Goal: Complete application form

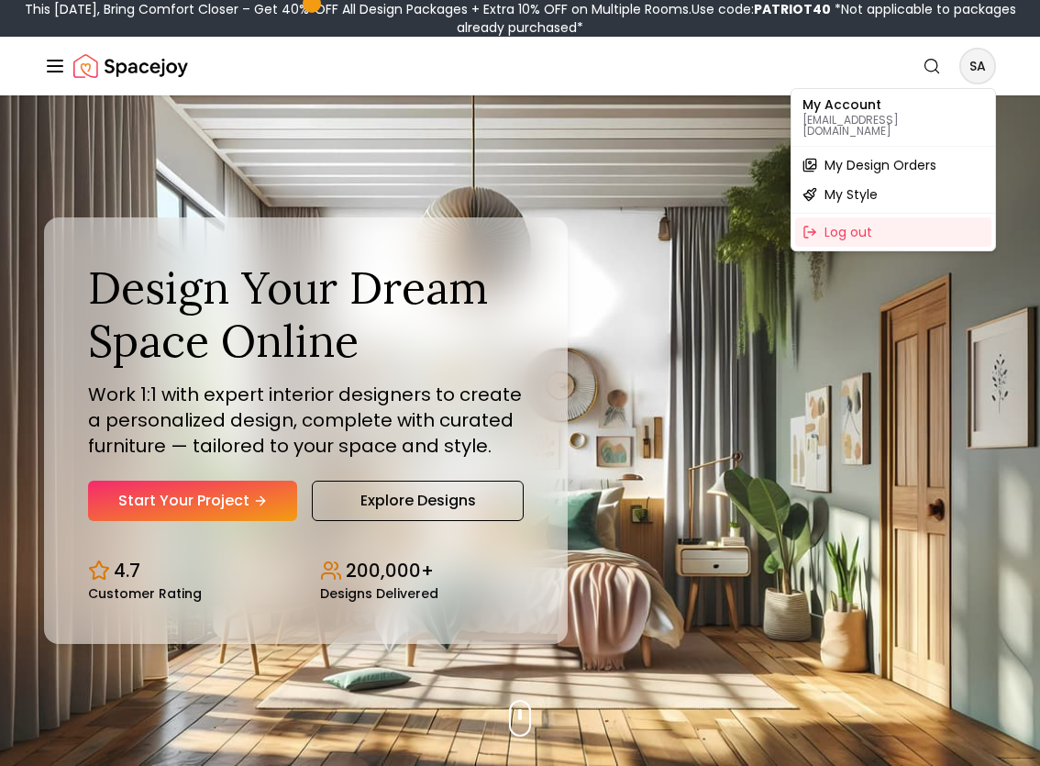
click at [895, 156] on span "My Design Orders" at bounding box center [881, 165] width 112 height 18
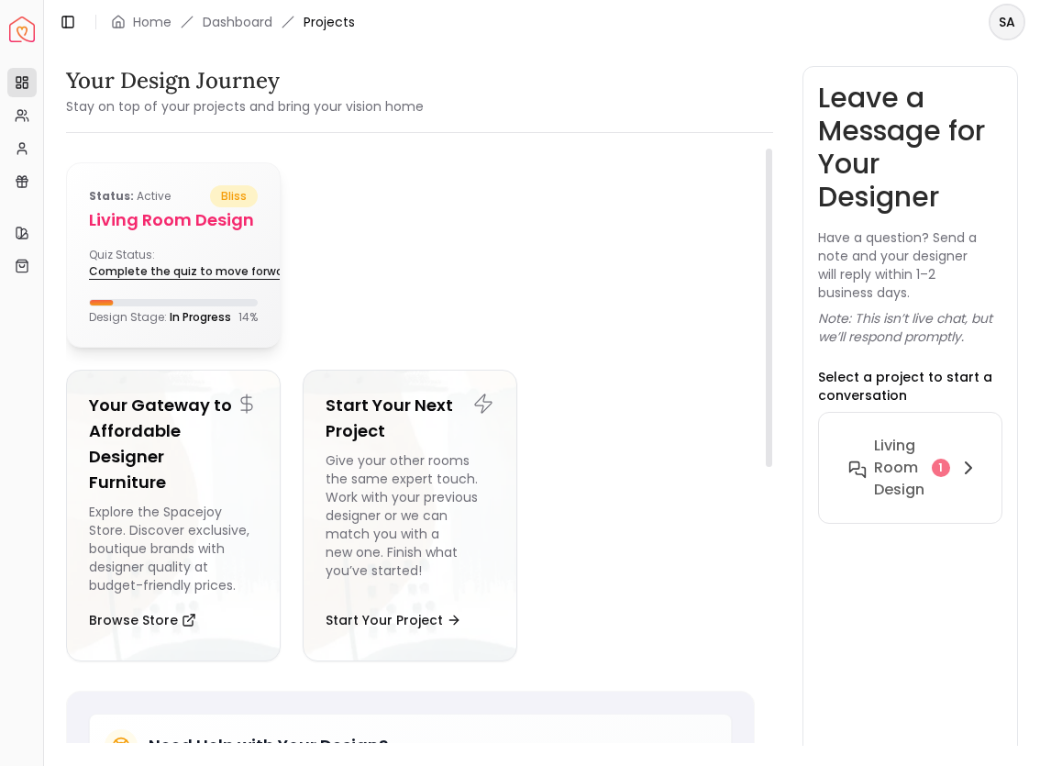
click at [192, 270] on link "Complete the quiz to move forward" at bounding box center [201, 272] width 224 height 26
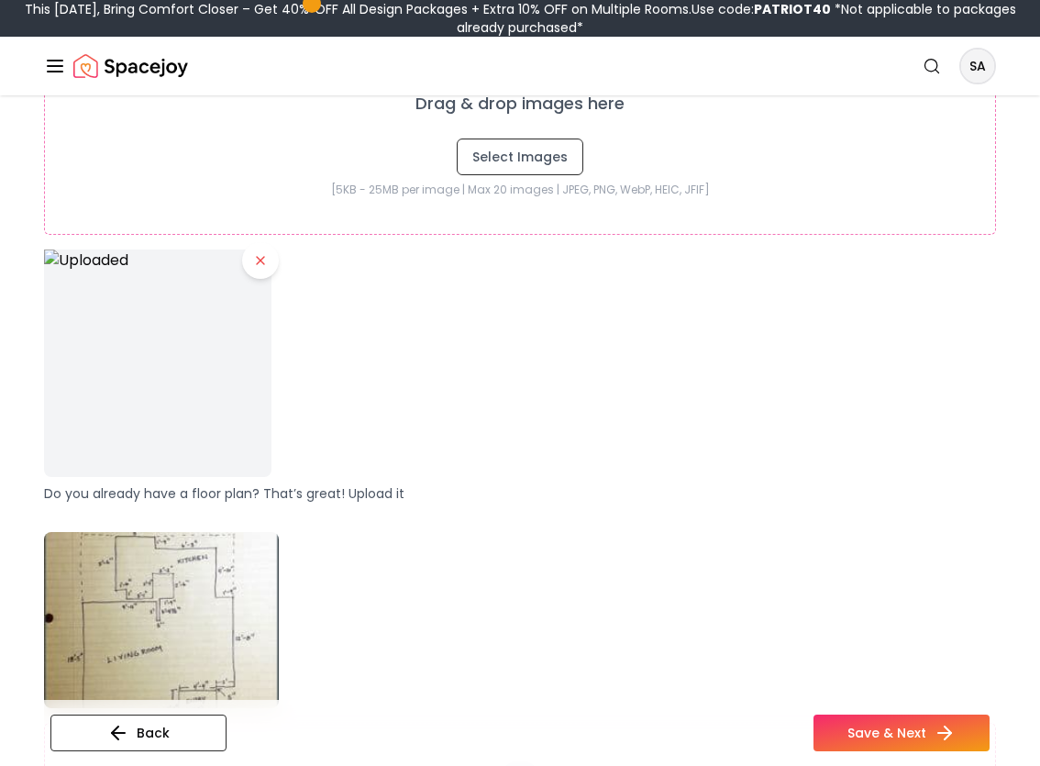
scroll to position [560, 0]
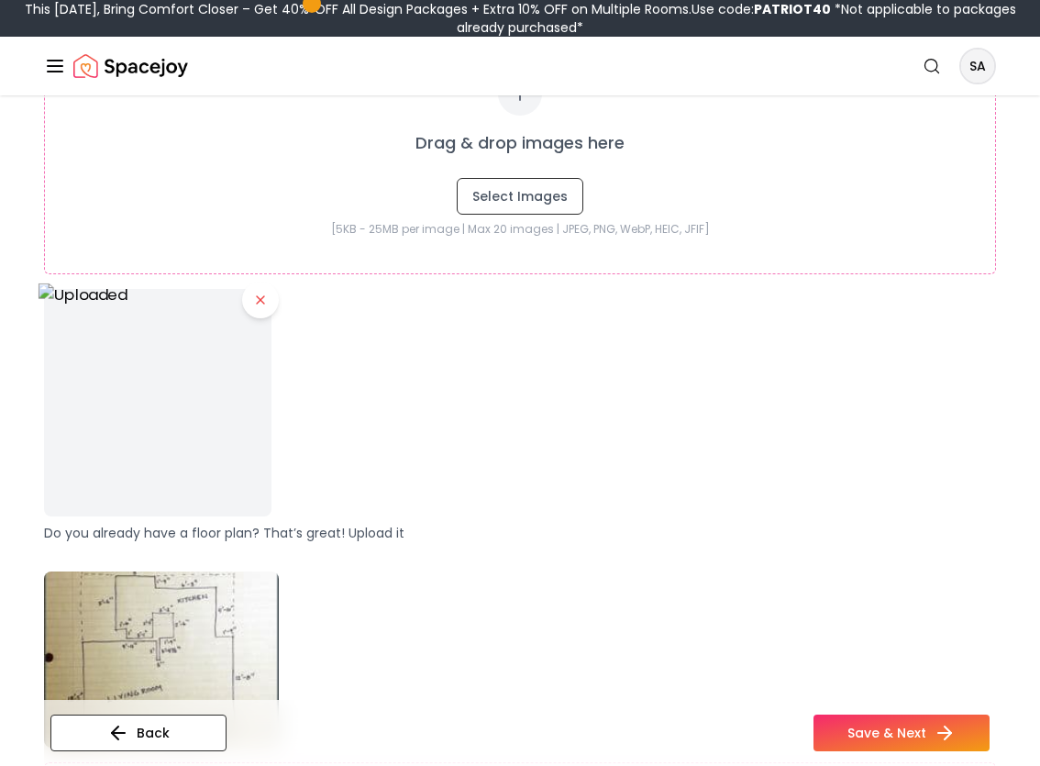
click at [159, 402] on img at bounding box center [158, 402] width 238 height 238
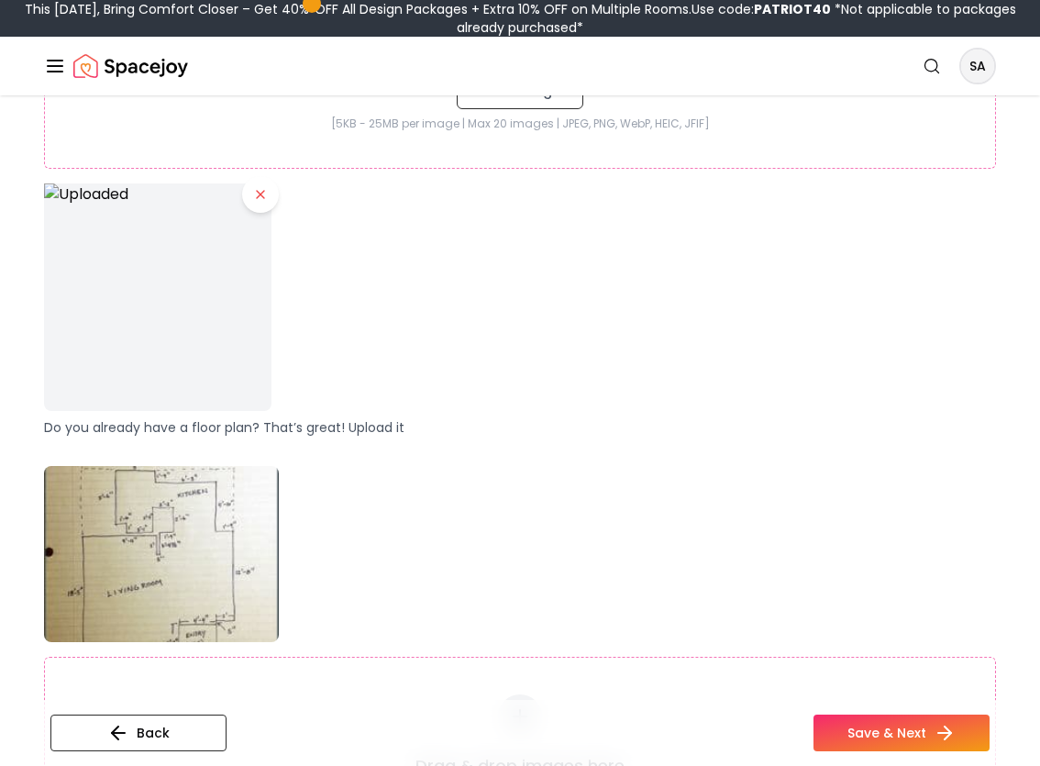
scroll to position [692, 0]
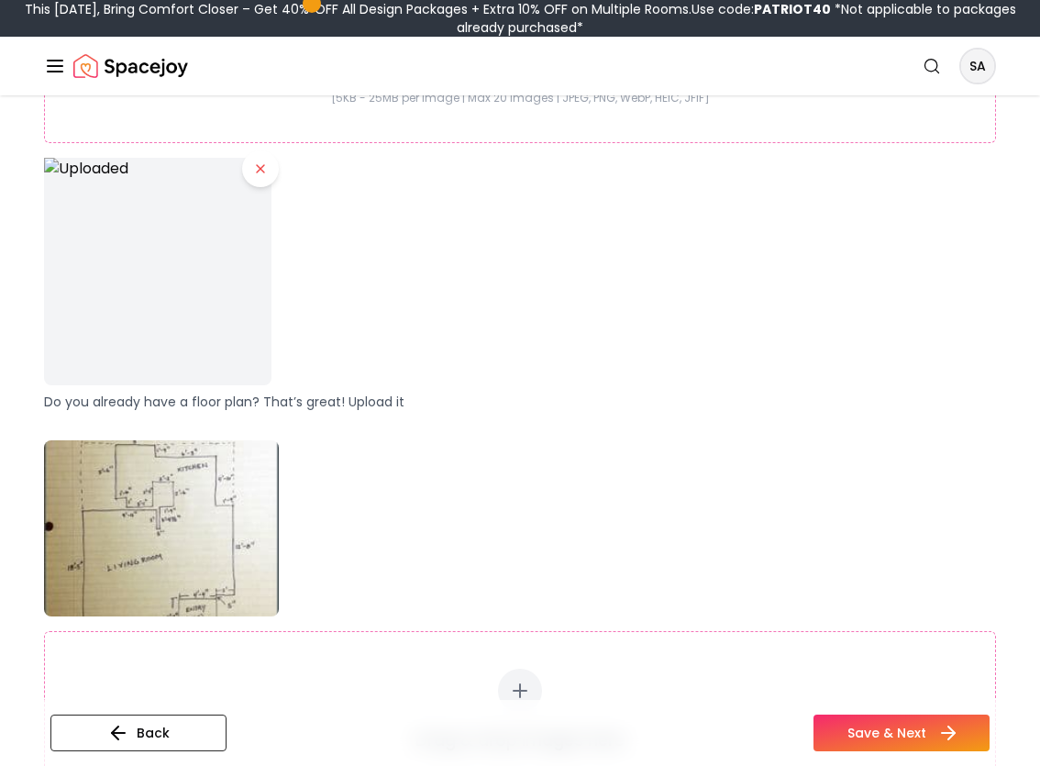
click at [849, 728] on button "Save & Next" at bounding box center [902, 732] width 176 height 37
click at [876, 732] on button "Save & Next" at bounding box center [902, 732] width 176 height 37
click at [259, 166] on icon at bounding box center [260, 168] width 15 height 15
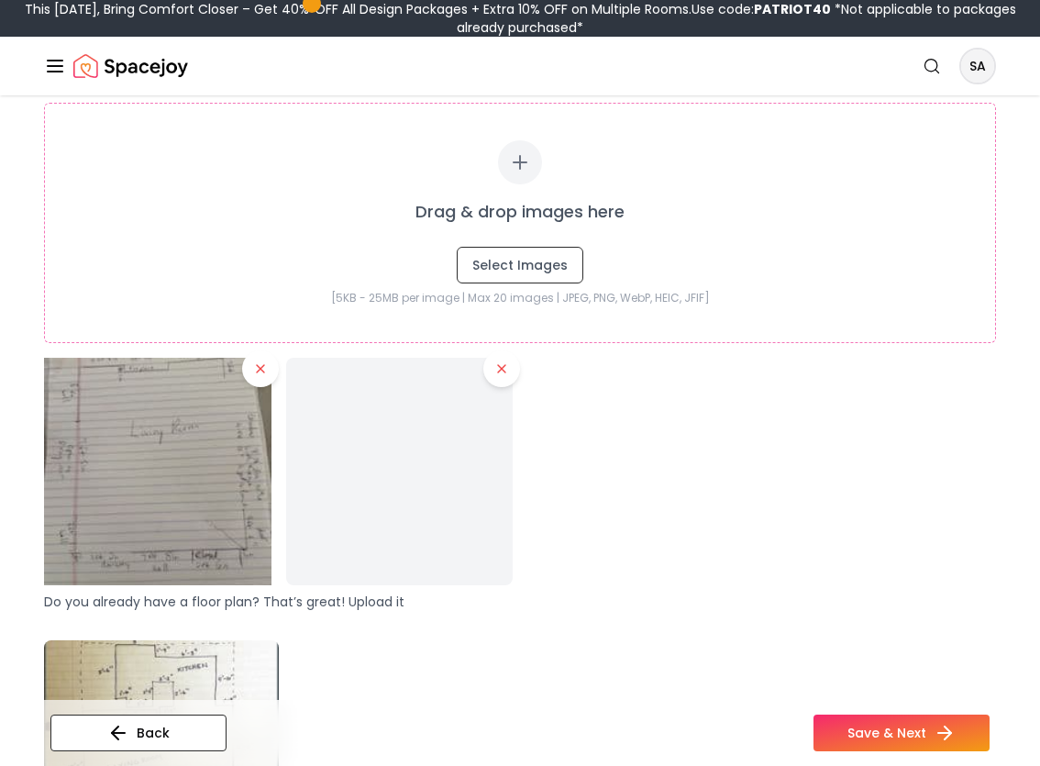
scroll to position [522, 0]
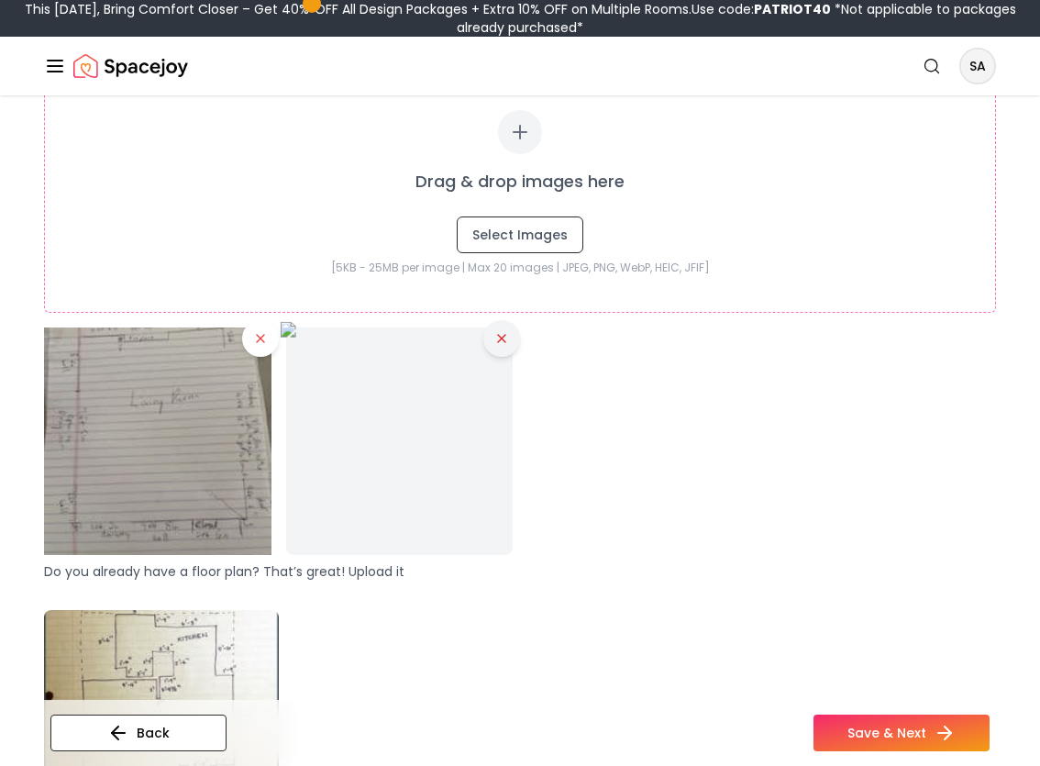
click at [504, 338] on icon at bounding box center [501, 338] width 15 height 15
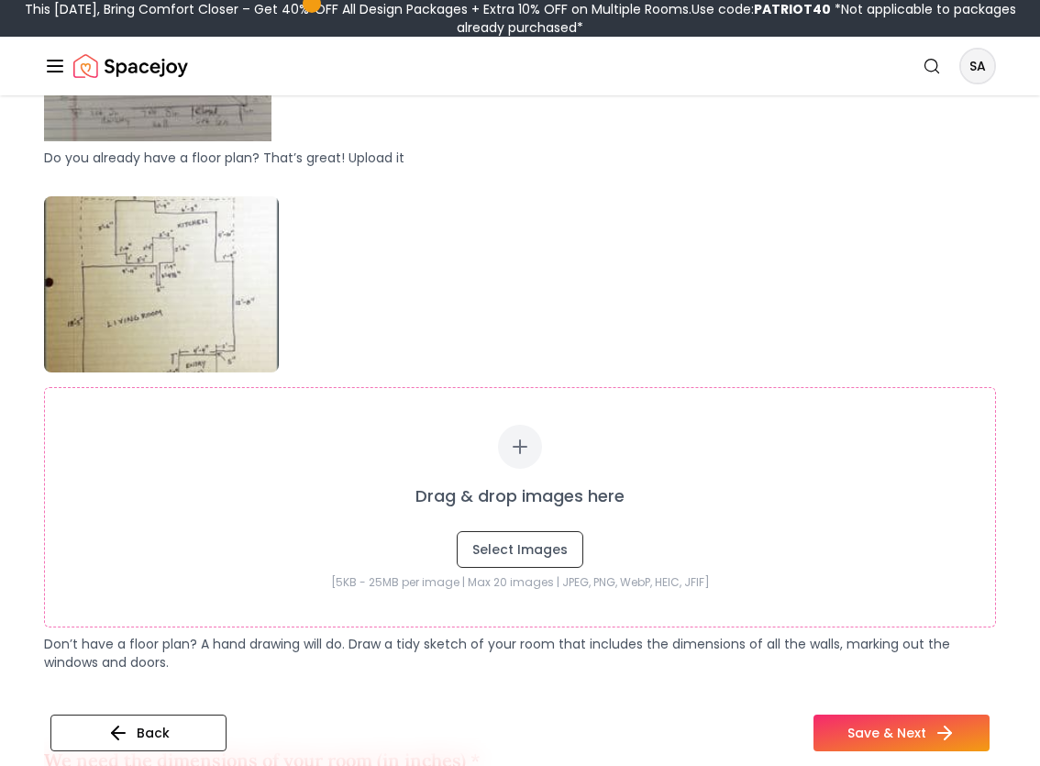
scroll to position [968, 0]
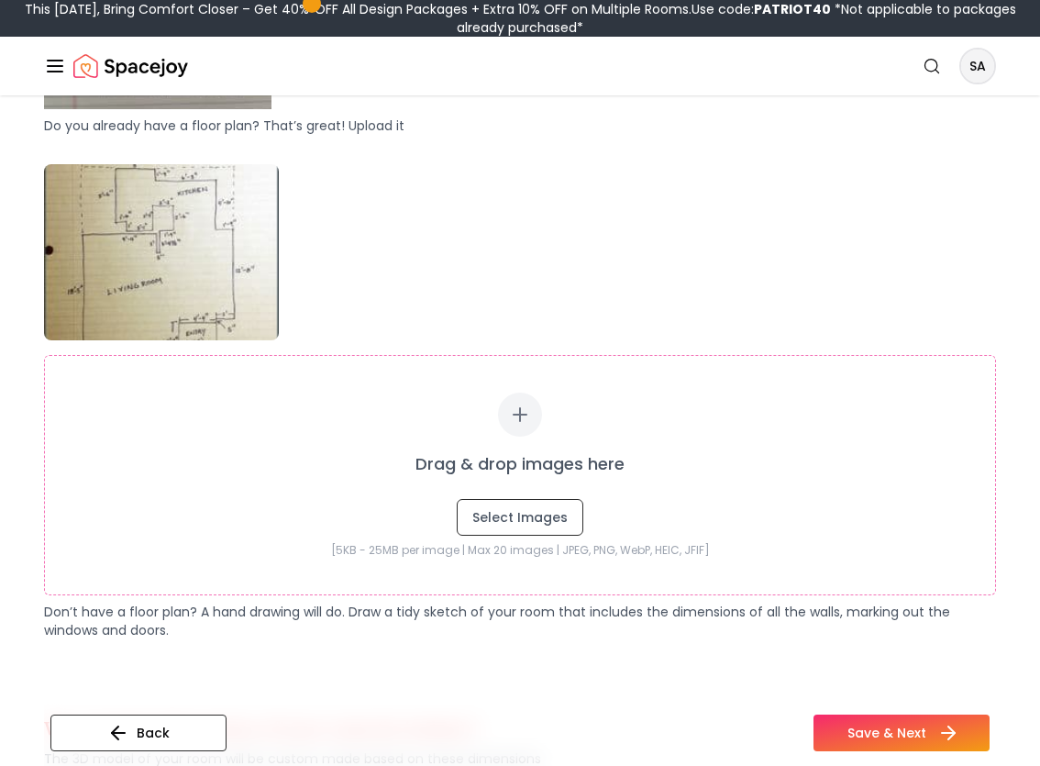
click at [854, 731] on button "Save & Next" at bounding box center [902, 732] width 176 height 37
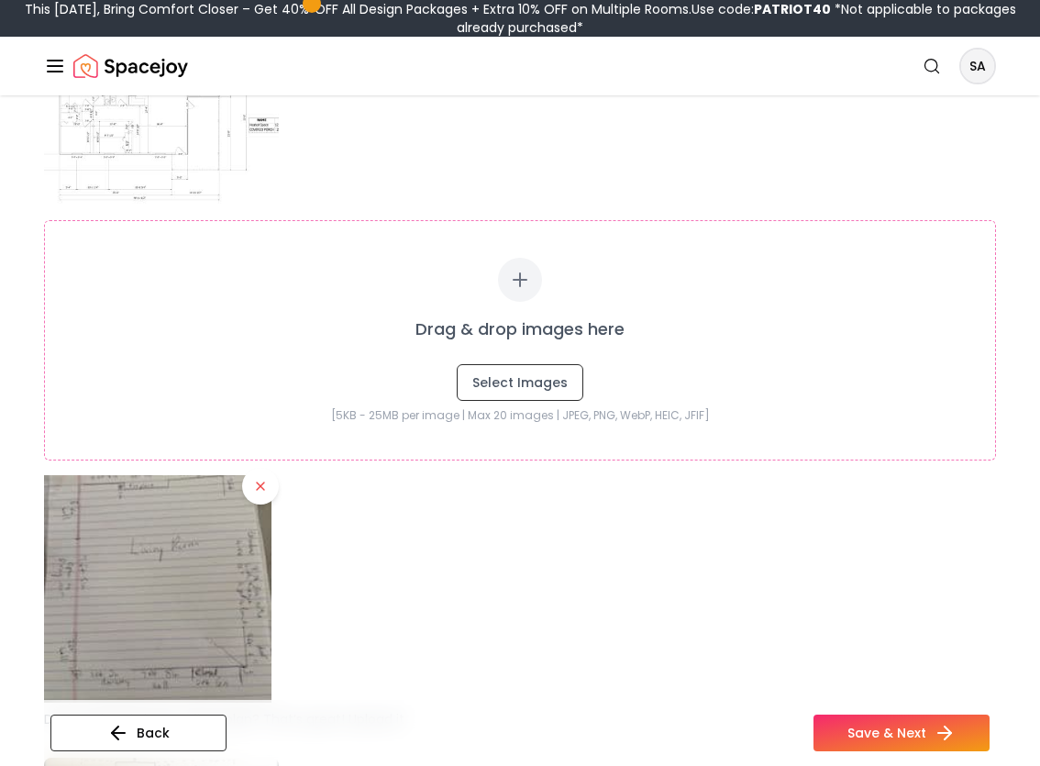
scroll to position [369, 0]
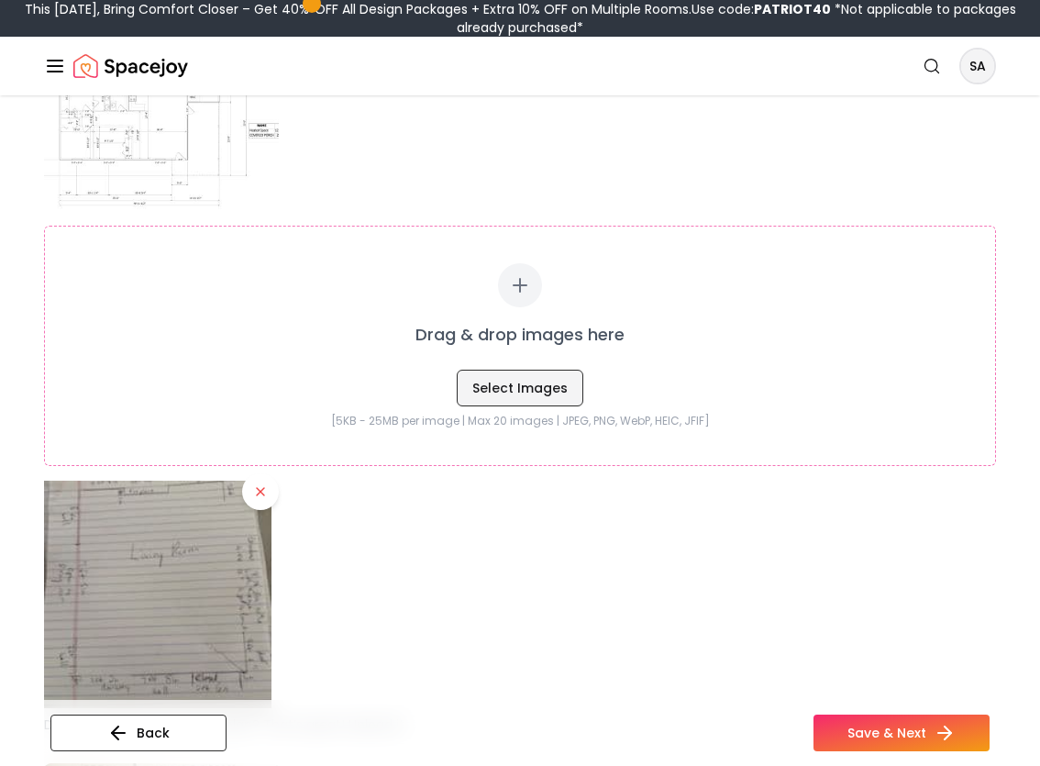
click at [539, 382] on button "Select Images" at bounding box center [520, 388] width 127 height 37
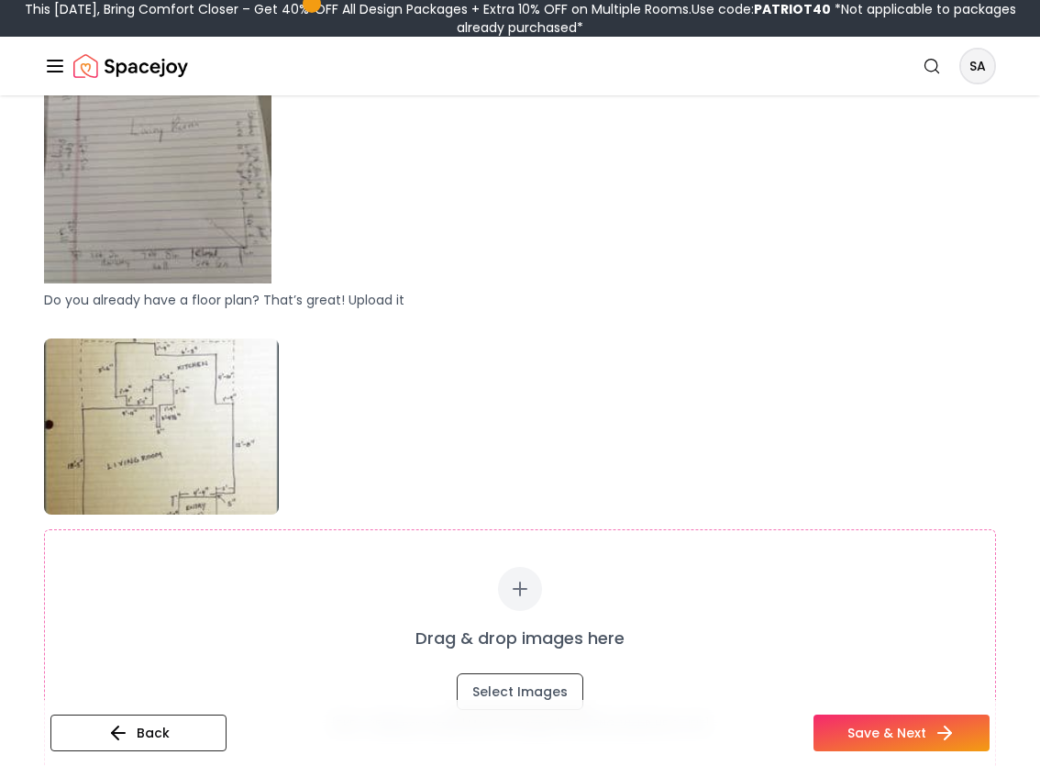
scroll to position [871, 0]
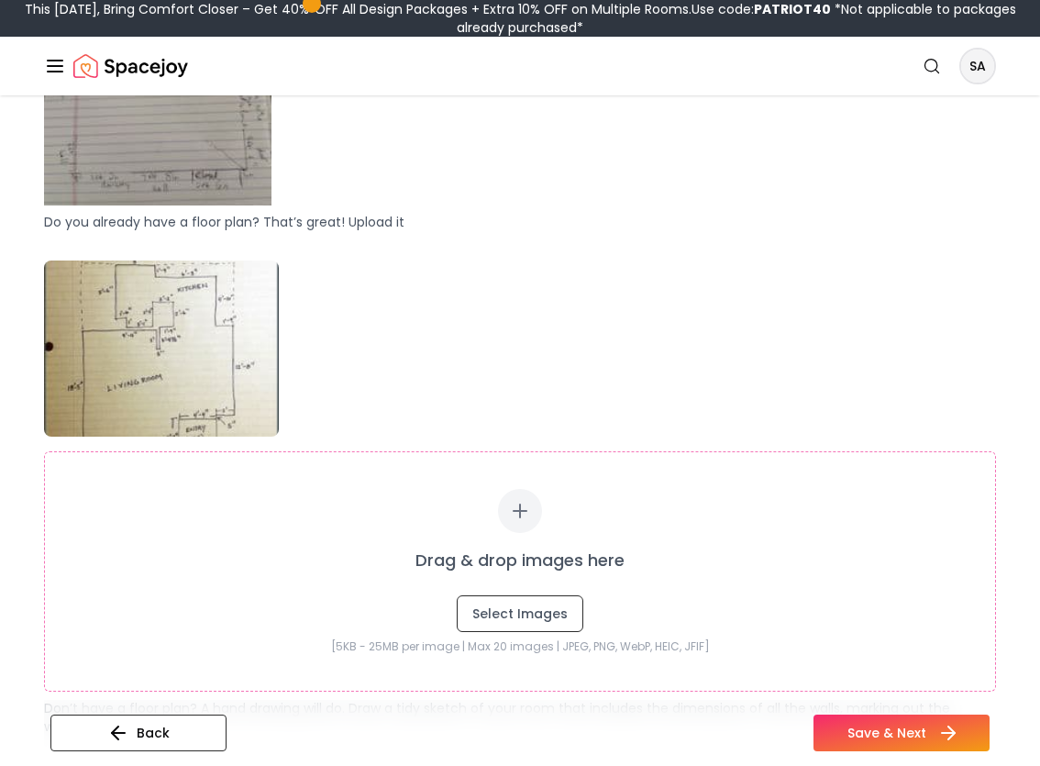
click at [897, 731] on button "Save & Next" at bounding box center [902, 732] width 176 height 37
click at [954, 732] on icon at bounding box center [951, 732] width 6 height 13
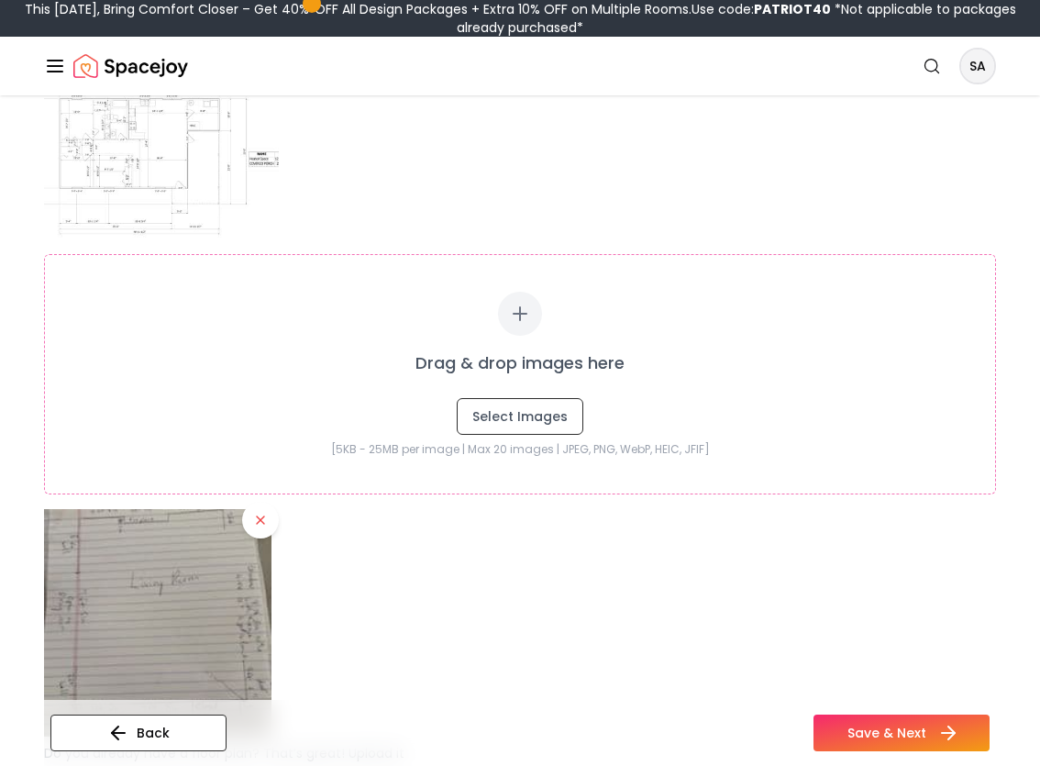
scroll to position [339, 0]
click at [859, 731] on button "Save & Next" at bounding box center [902, 732] width 176 height 37
click at [869, 162] on div "Drag & drop images here Select Images [5KB - 25MB per image | Max 20 images | J…" at bounding box center [520, 413] width 952 height 699
click at [860, 733] on button "Save & Next" at bounding box center [902, 732] width 176 height 37
click at [950, 731] on icon at bounding box center [948, 733] width 22 height 22
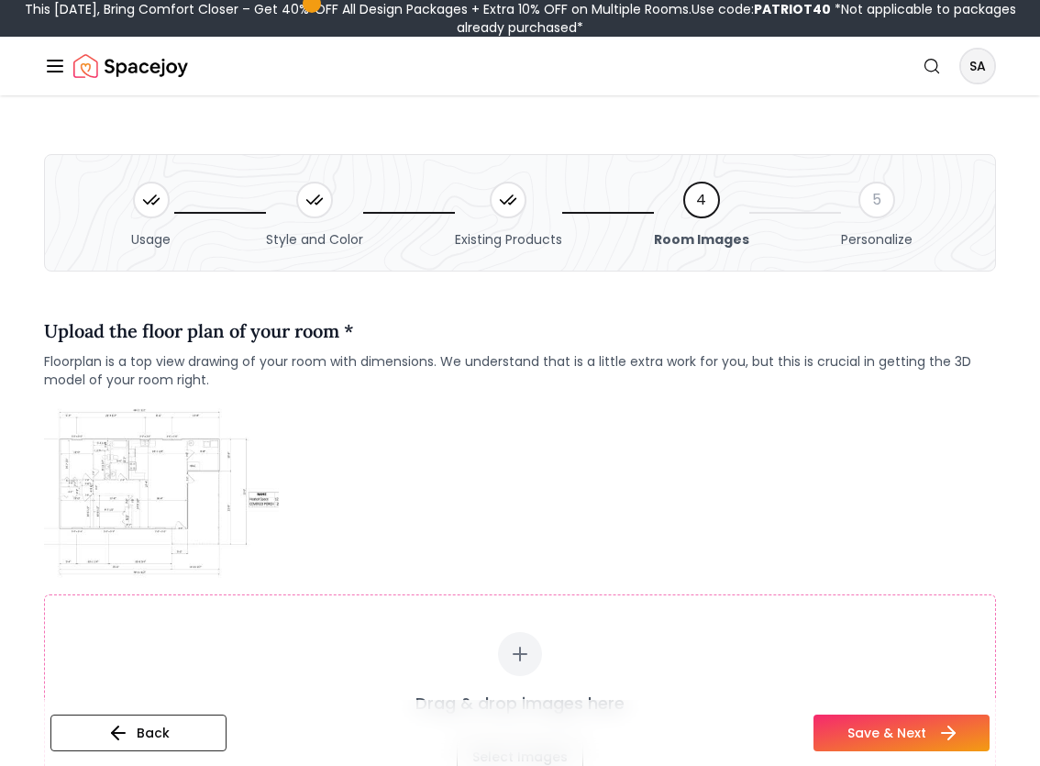
scroll to position [0, 0]
click at [933, 65] on icon "Global" at bounding box center [932, 66] width 18 height 18
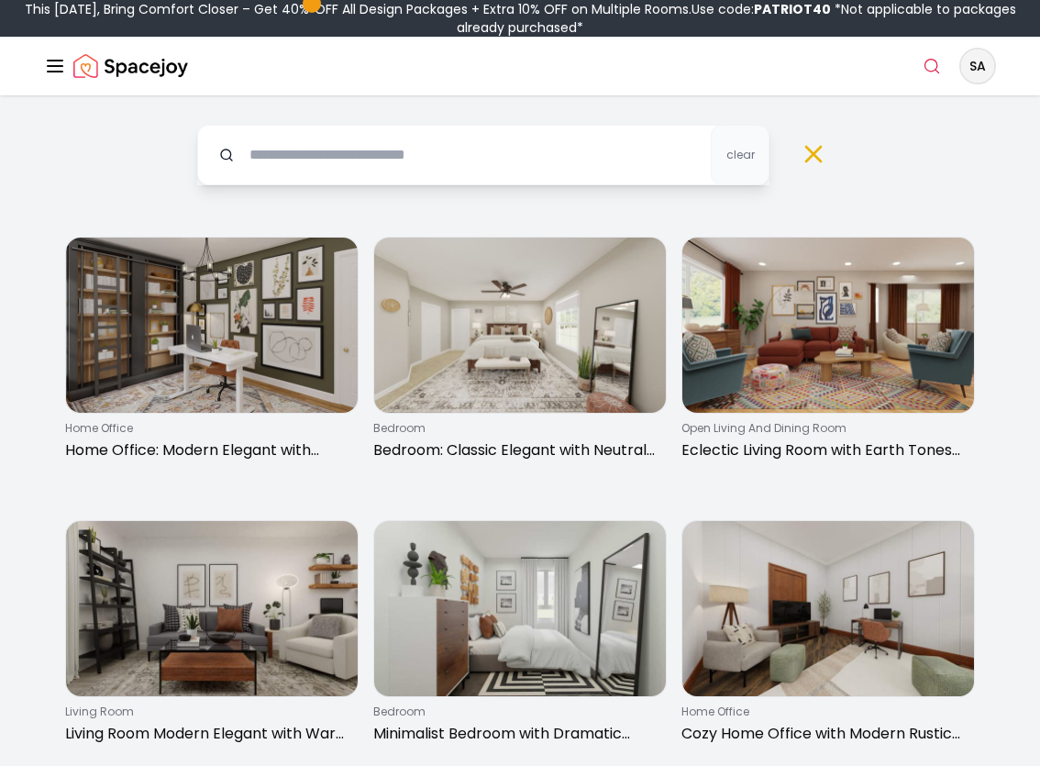
click at [817, 160] on icon at bounding box center [813, 153] width 29 height 29
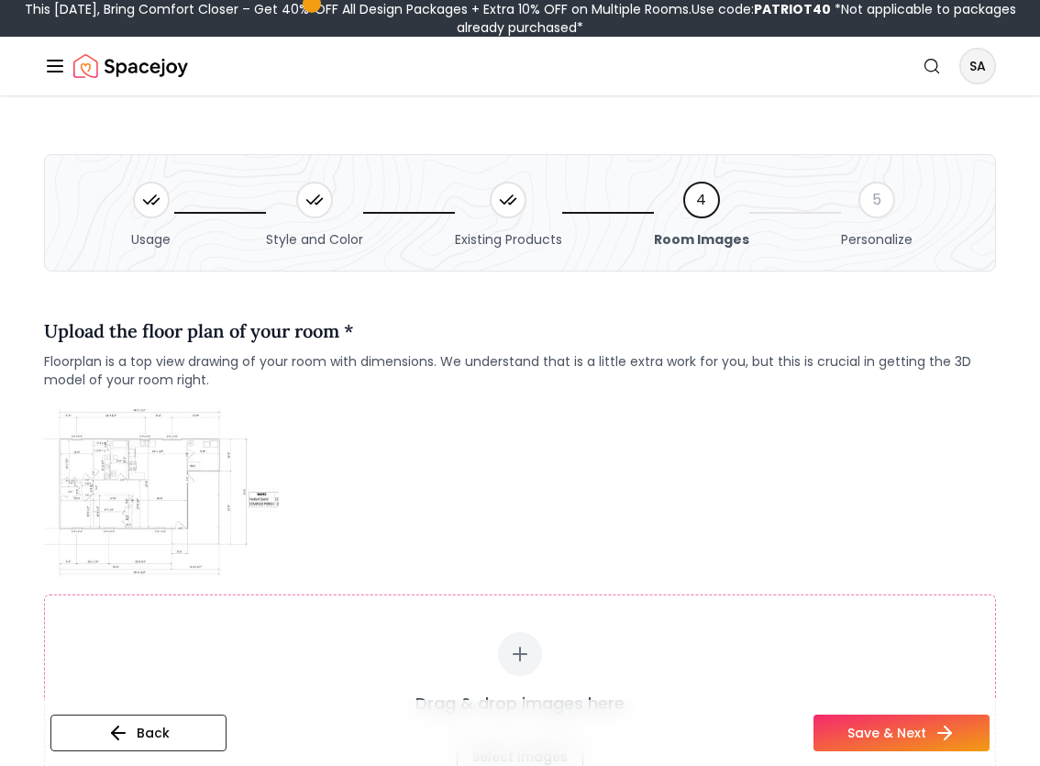
click at [56, 66] on line "Global" at bounding box center [55, 66] width 15 height 0
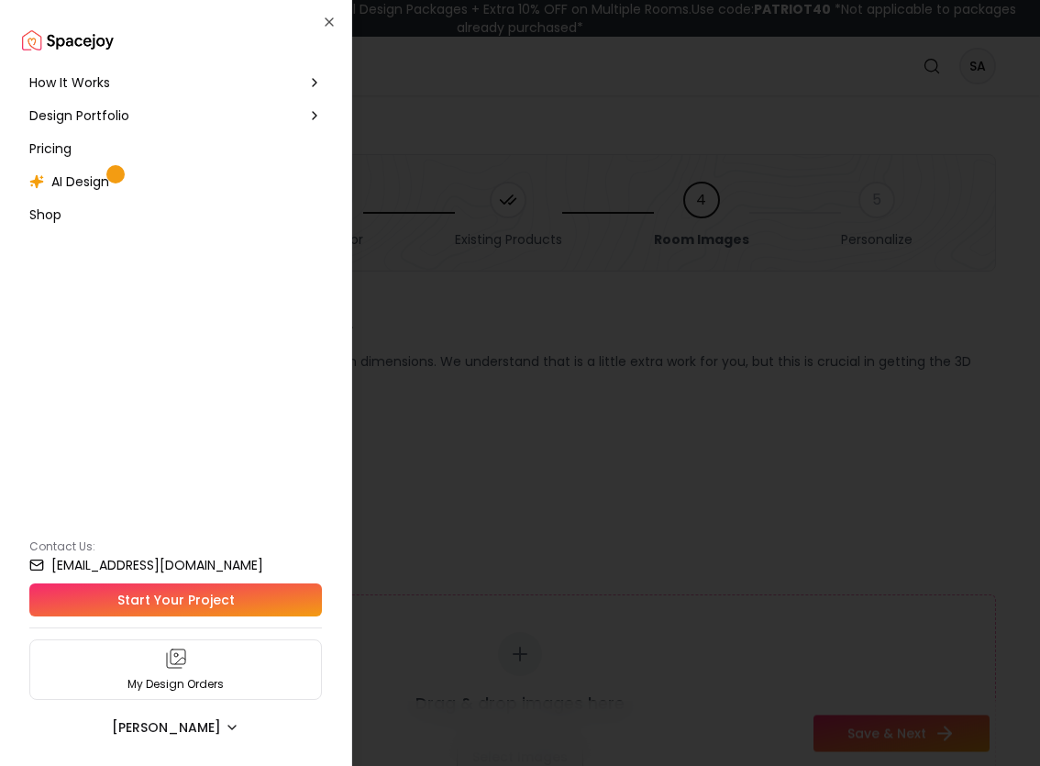
click at [175, 564] on small "[EMAIL_ADDRESS][DOMAIN_NAME]" at bounding box center [157, 565] width 212 height 13
click at [328, 18] on icon "button" at bounding box center [329, 22] width 15 height 15
